Goal: Task Accomplishment & Management: Manage account settings

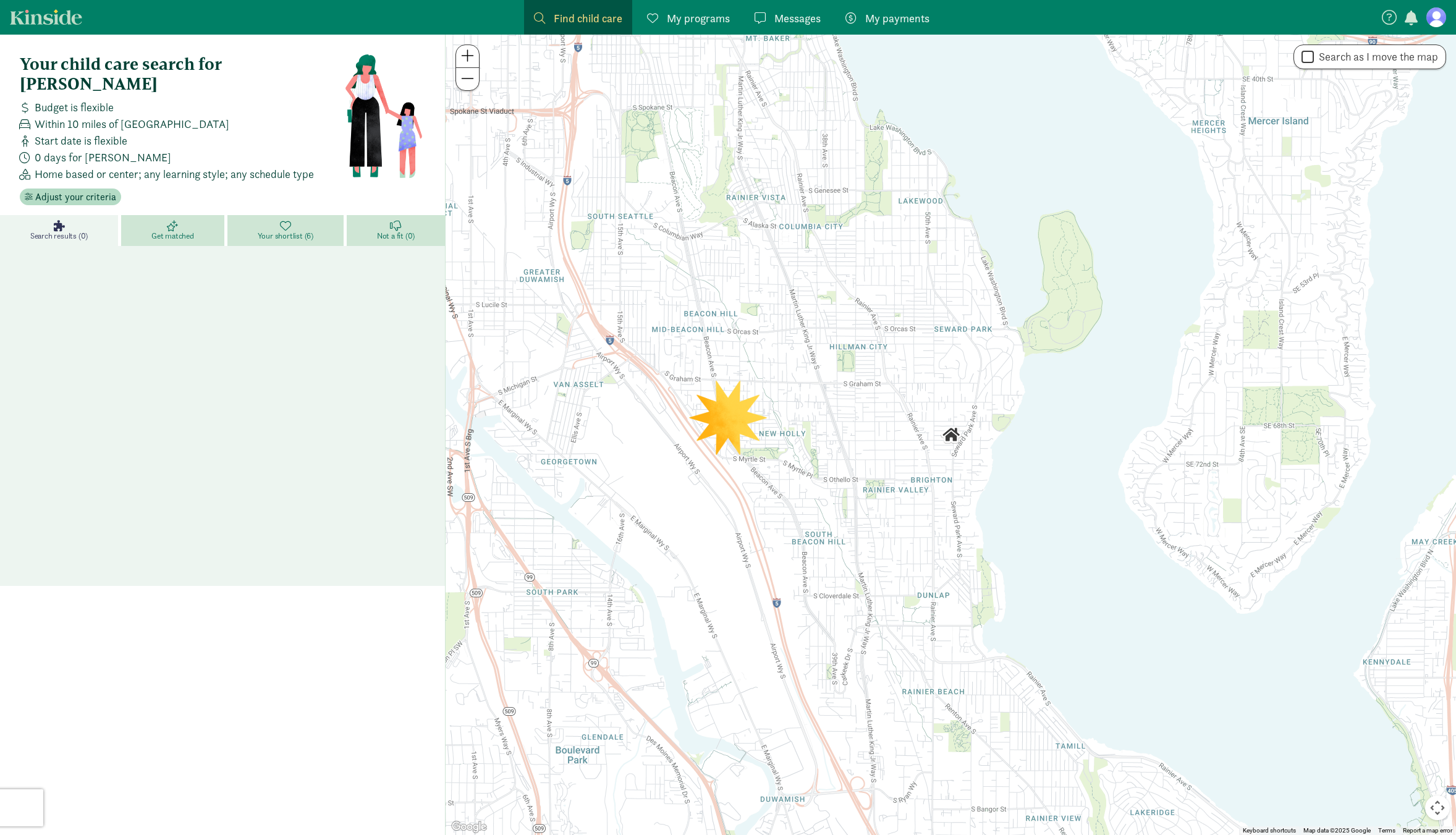
click at [1437, 21] on figure at bounding box center [1436, 17] width 20 height 20
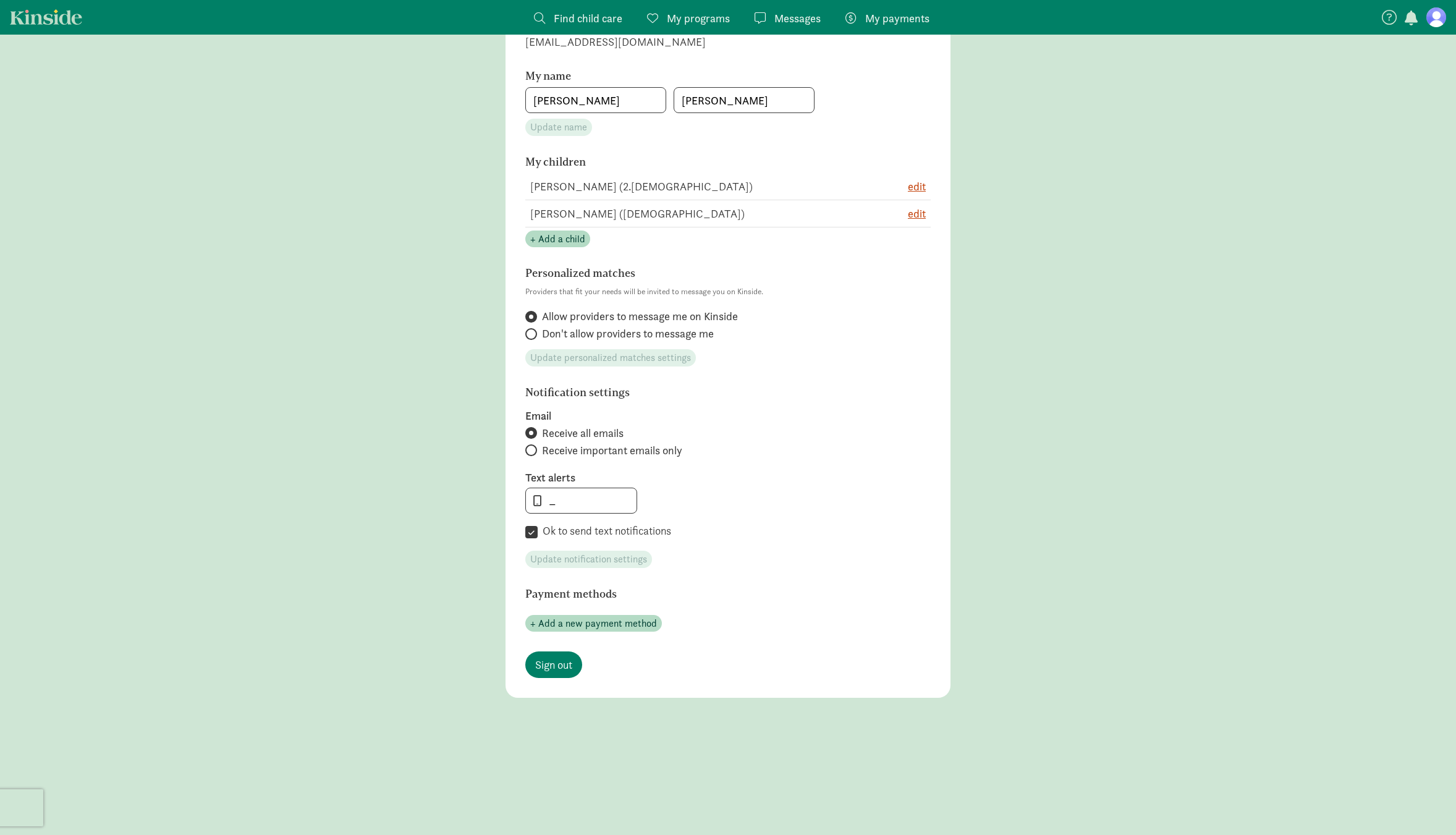
scroll to position [278, 0]
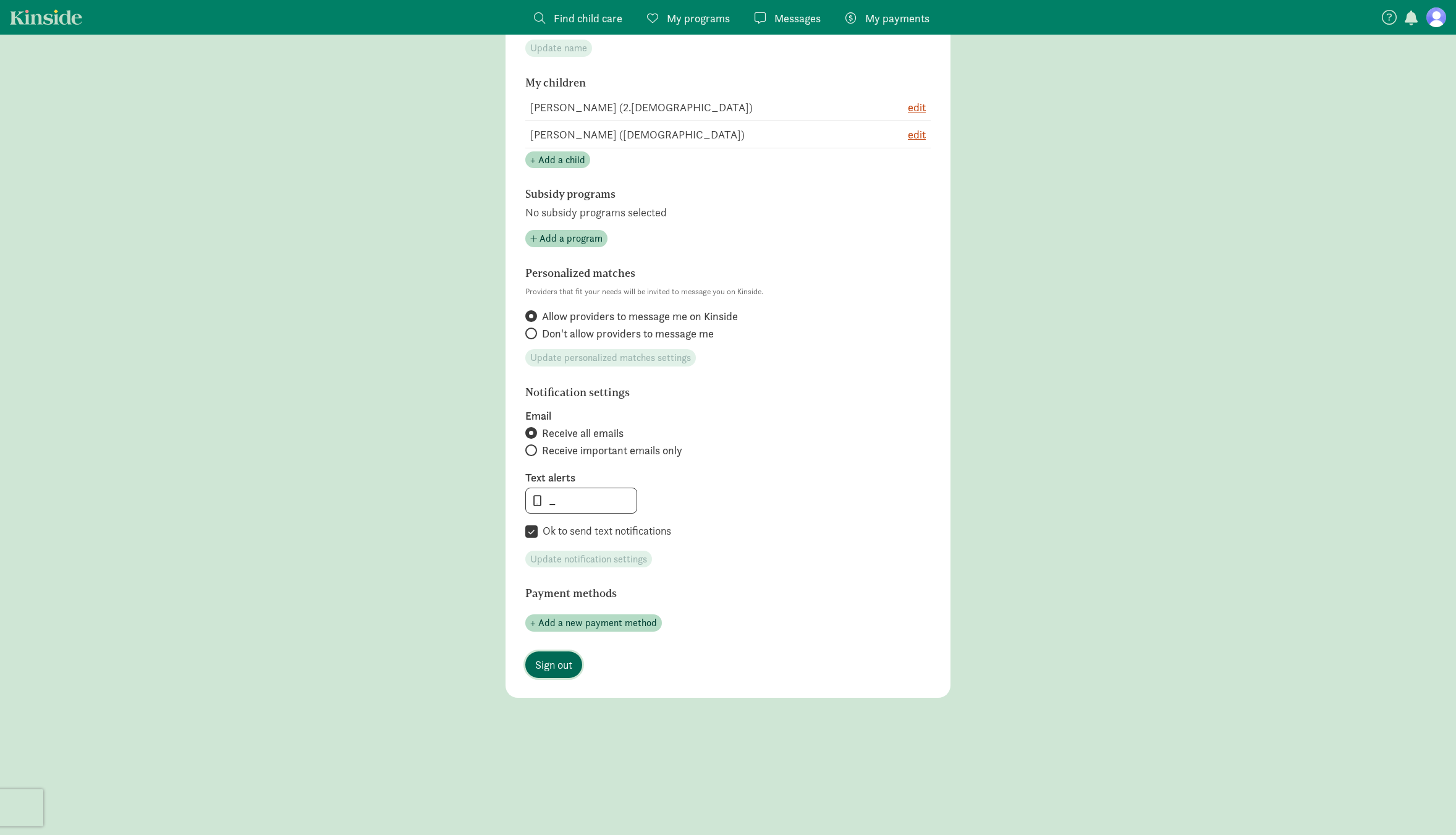
click at [557, 664] on span "Sign out" at bounding box center [554, 665] width 37 height 17
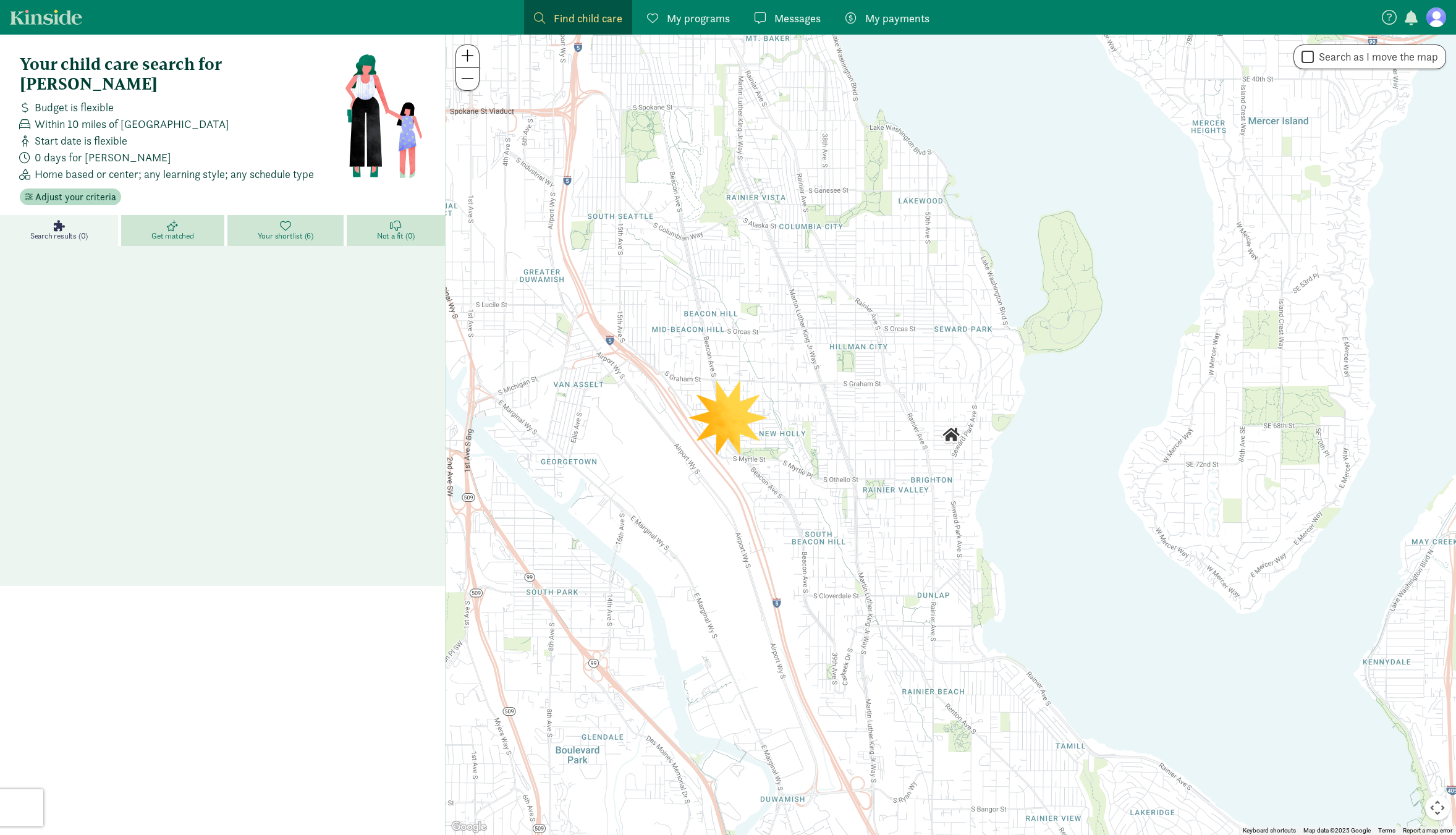
click at [683, 17] on span "My programs" at bounding box center [698, 18] width 63 height 17
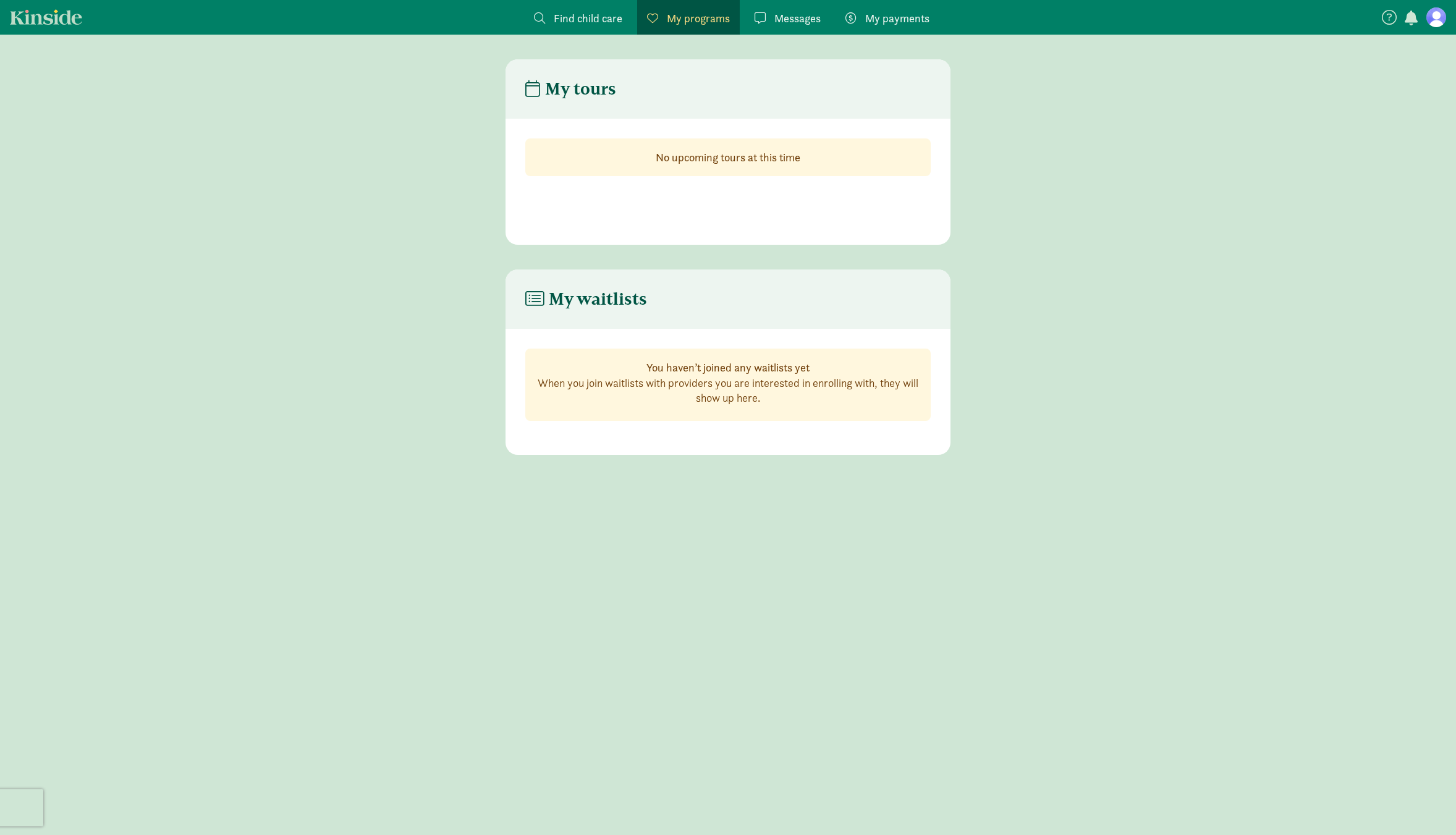
click at [921, 14] on span "My payments" at bounding box center [897, 18] width 65 height 17
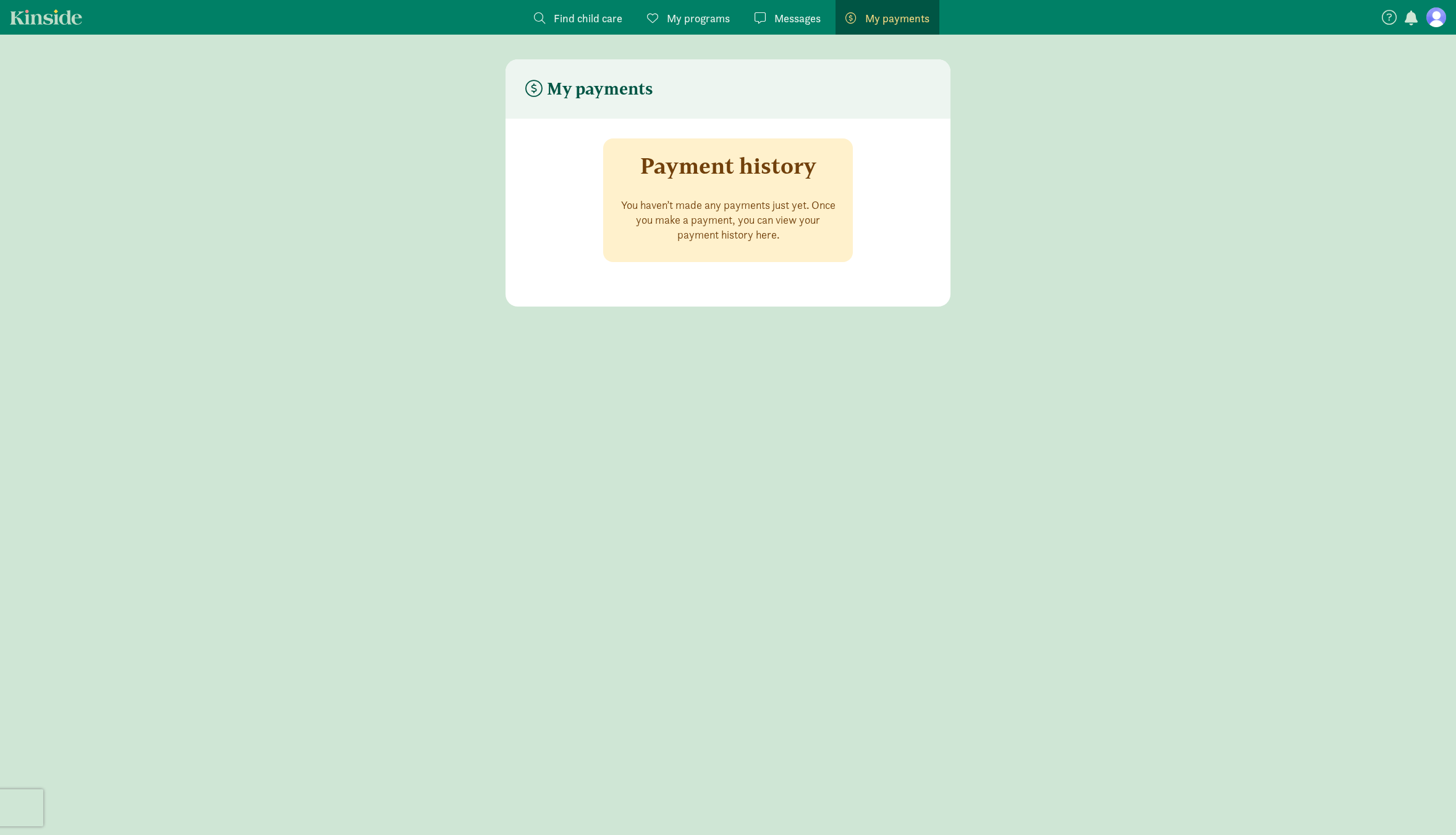
click at [1441, 19] on figure at bounding box center [1436, 17] width 20 height 20
